Goal: Task Accomplishment & Management: Use online tool/utility

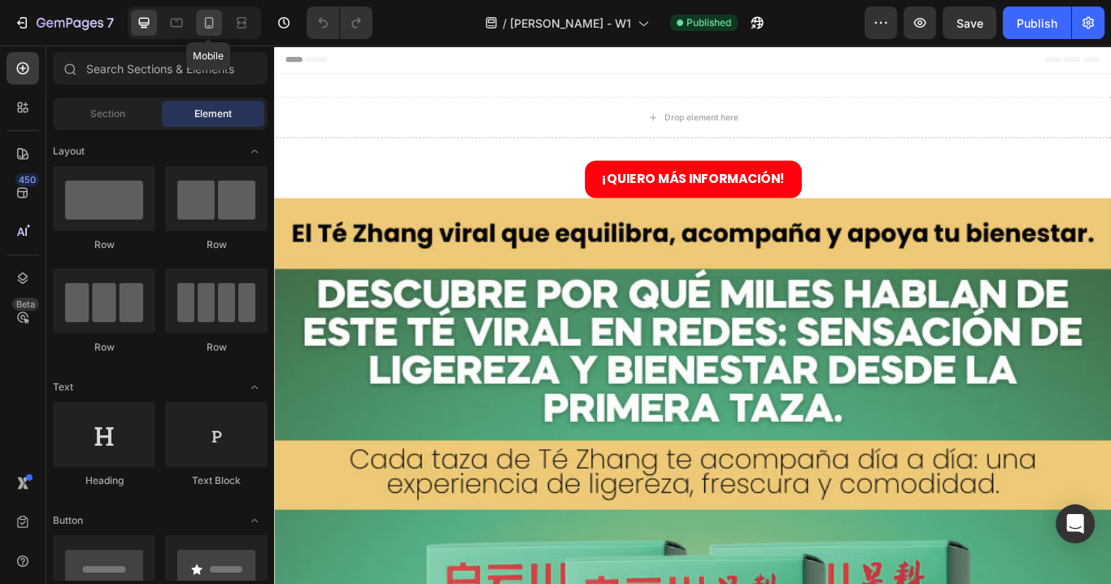
click at [206, 32] on div at bounding box center [209, 23] width 26 height 26
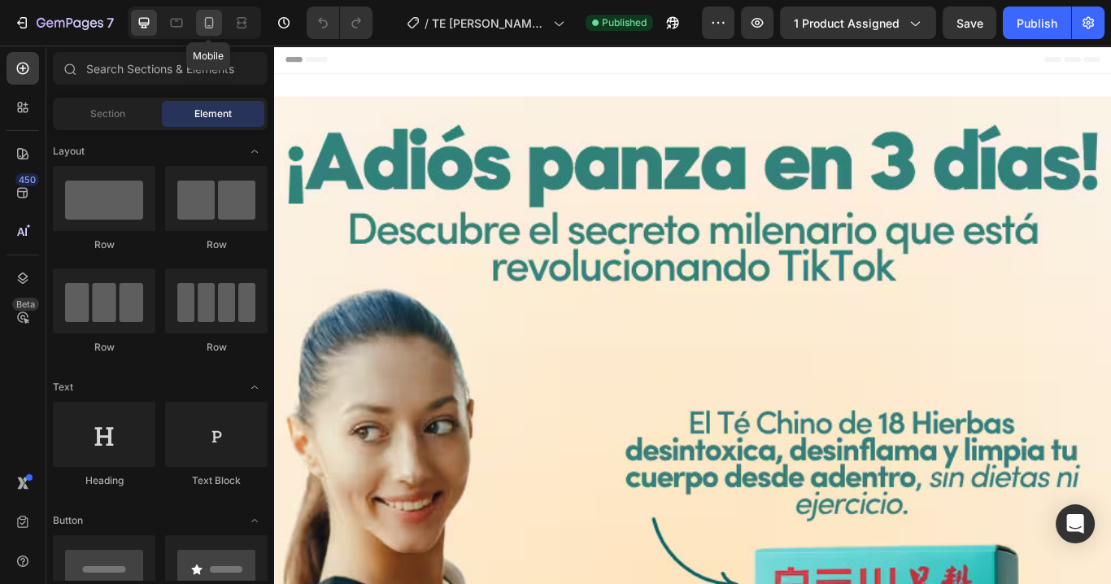
click at [205, 25] on icon at bounding box center [209, 22] width 9 height 11
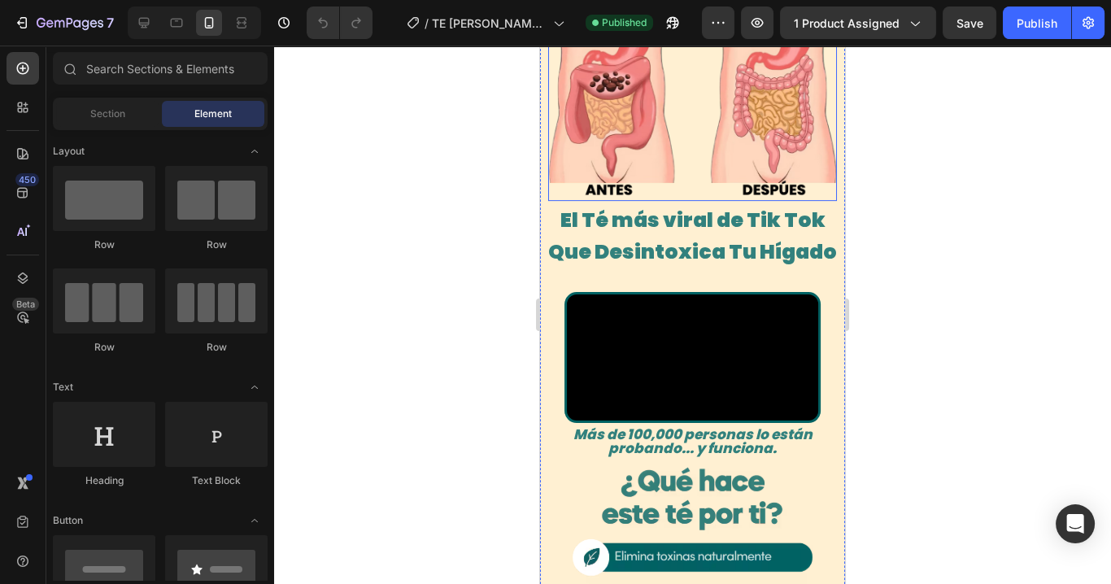
scroll to position [1041, 0]
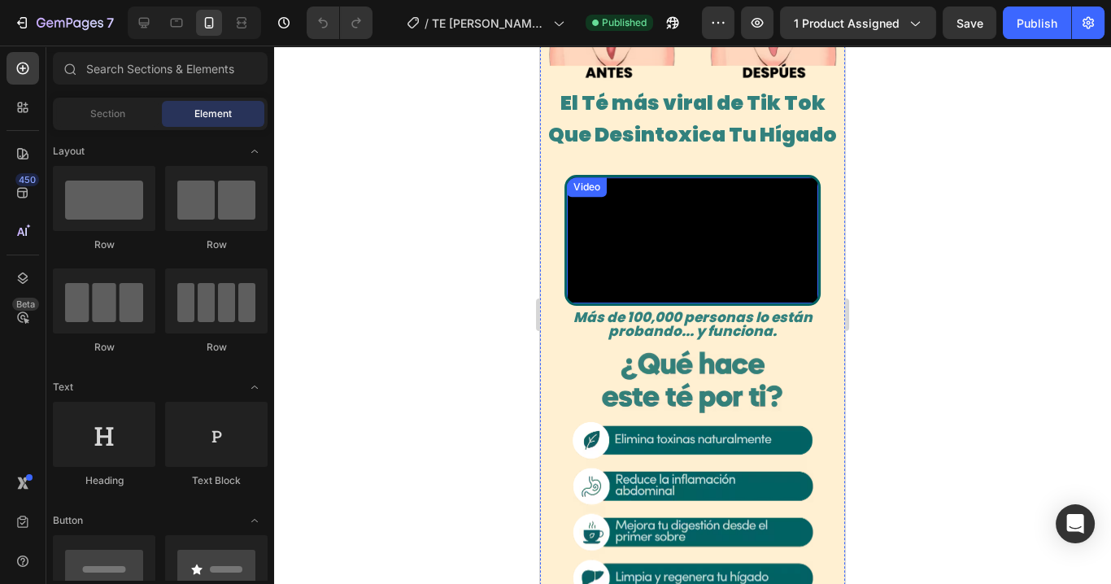
click at [710, 248] on video at bounding box center [692, 240] width 251 height 126
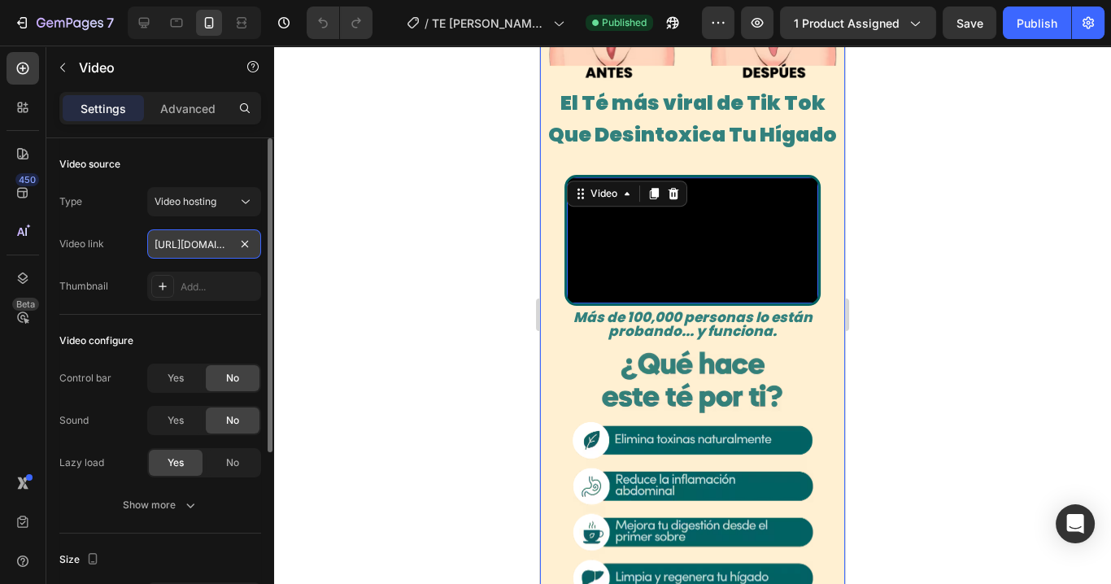
click at [178, 247] on input "[URL][DOMAIN_NAME]" at bounding box center [204, 243] width 114 height 29
paste input "dbdb07d59e724ba4b85a54b8308708e1"
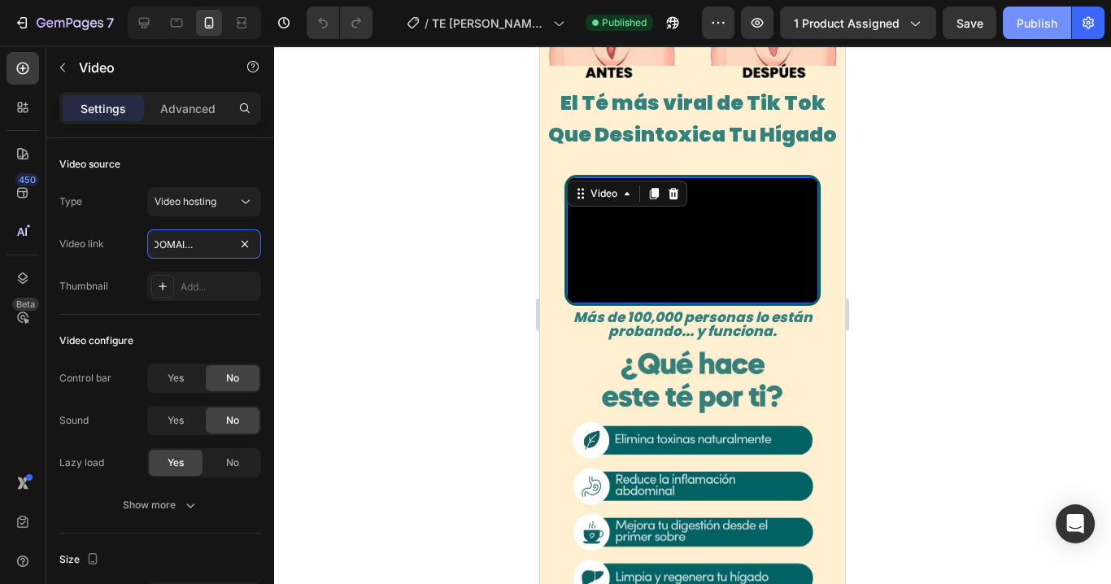
type input "[URL][DOMAIN_NAME]"
click at [1047, 32] on button "Publish" at bounding box center [1037, 23] width 68 height 33
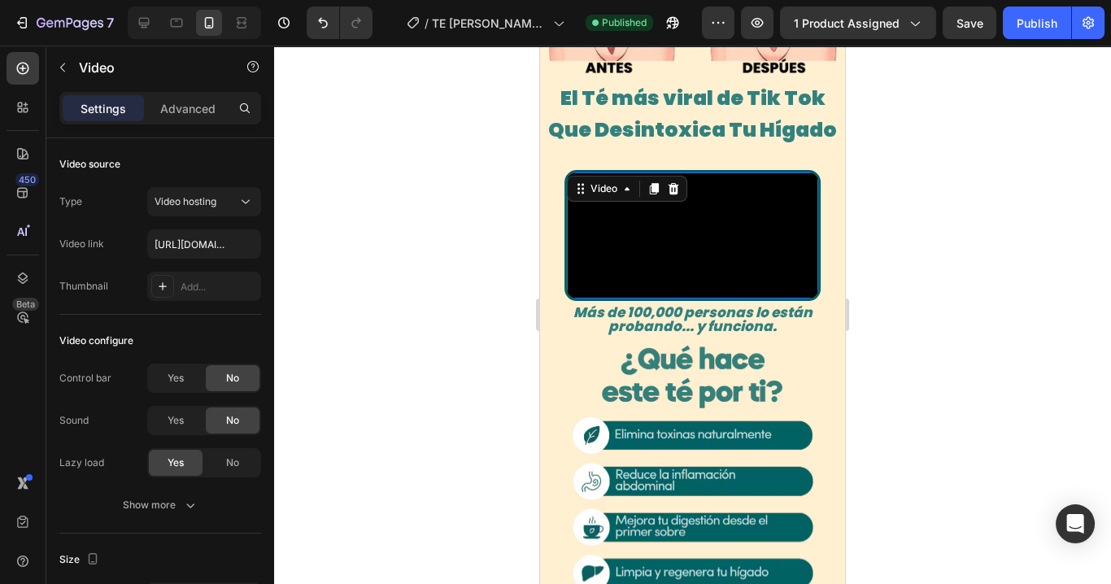
scroll to position [1041, 0]
